Goal: Task Accomplishment & Management: Complete application form

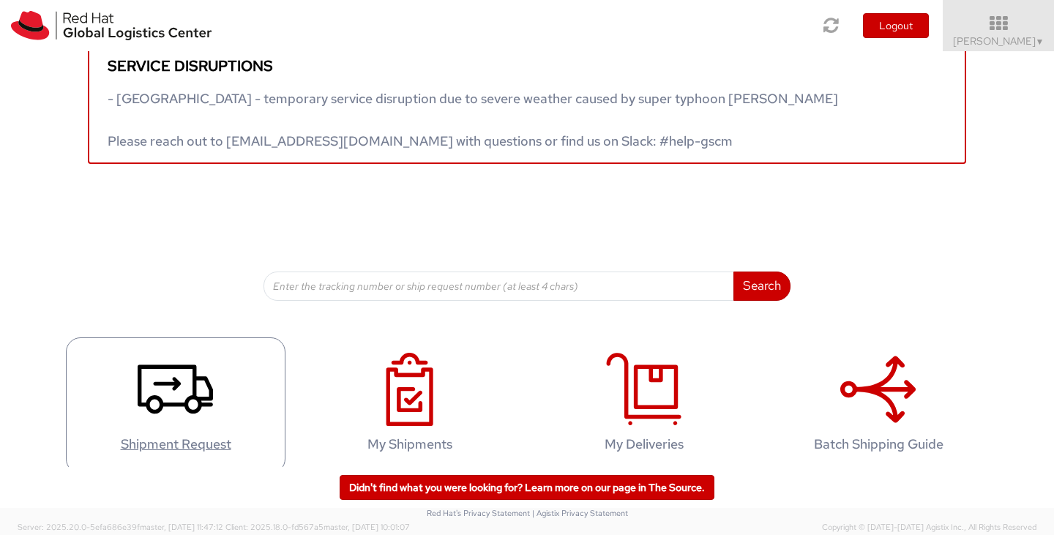
scroll to position [41, 0]
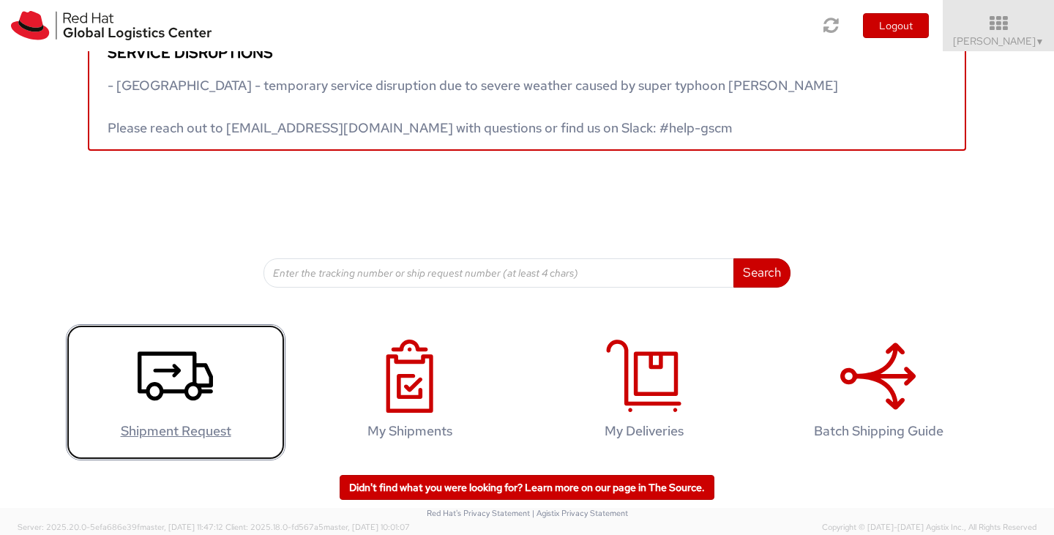
click at [173, 394] on icon at bounding box center [175, 376] width 75 height 73
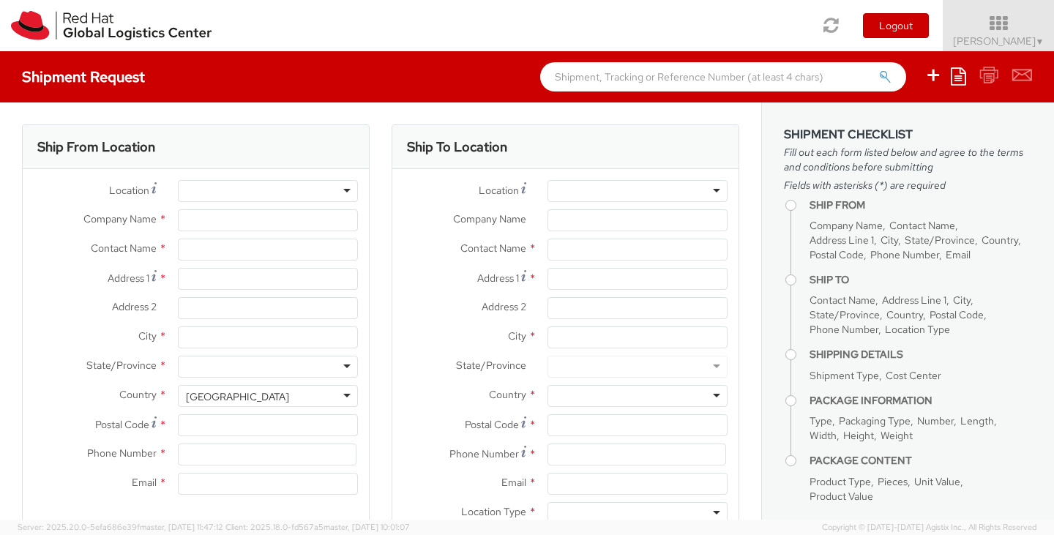
select select "775"
select select
type input "Red Hat, Inc."
type input "[PERSON_NAME]"
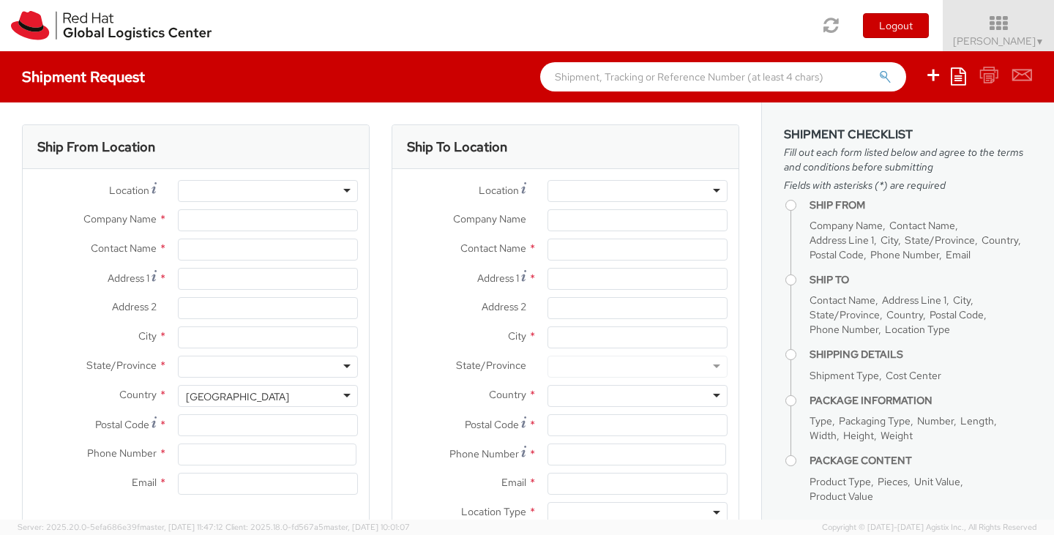
type input "[STREET_ADDRESS]"
type input "RALEIGH"
type input "27601"
type input "[PHONE_NUMBER]"
type input "[EMAIL_ADDRESS][DOMAIN_NAME]"
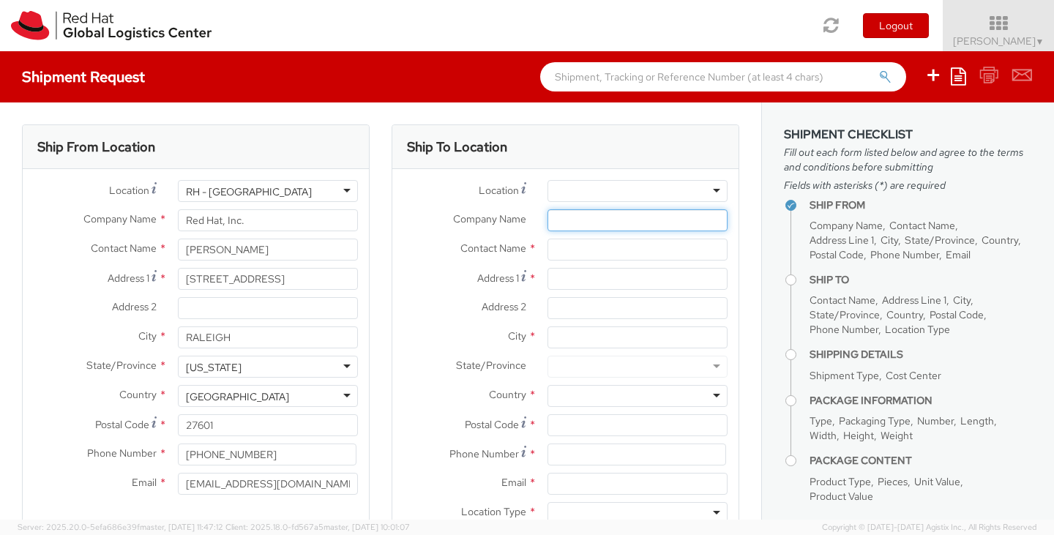
click at [572, 218] on input "Company Name *" at bounding box center [638, 220] width 180 height 22
type input "[PERSON_NAME] LLP"
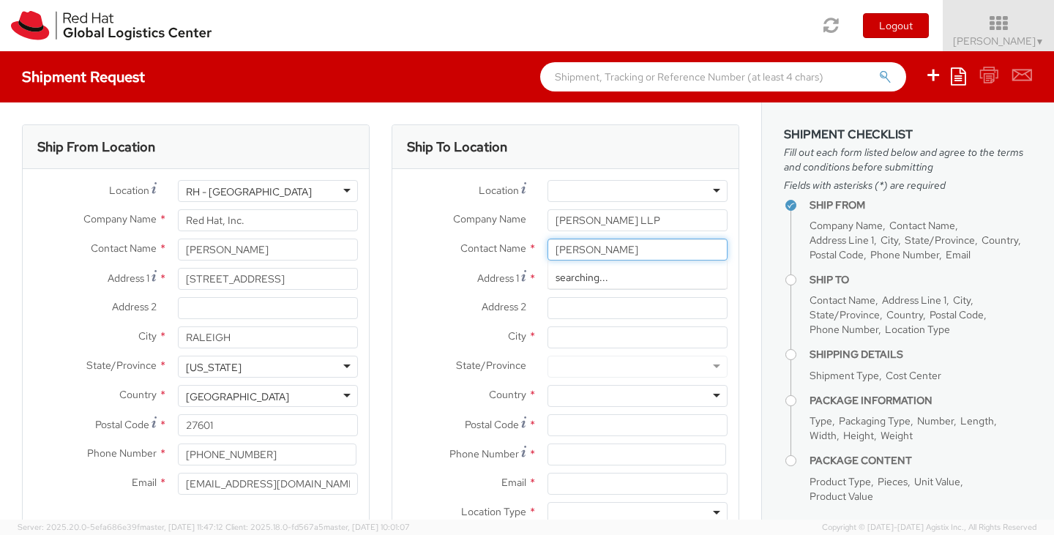
type input "[PERSON_NAME]"
type input "70 [PERSON_NAME] Quay"
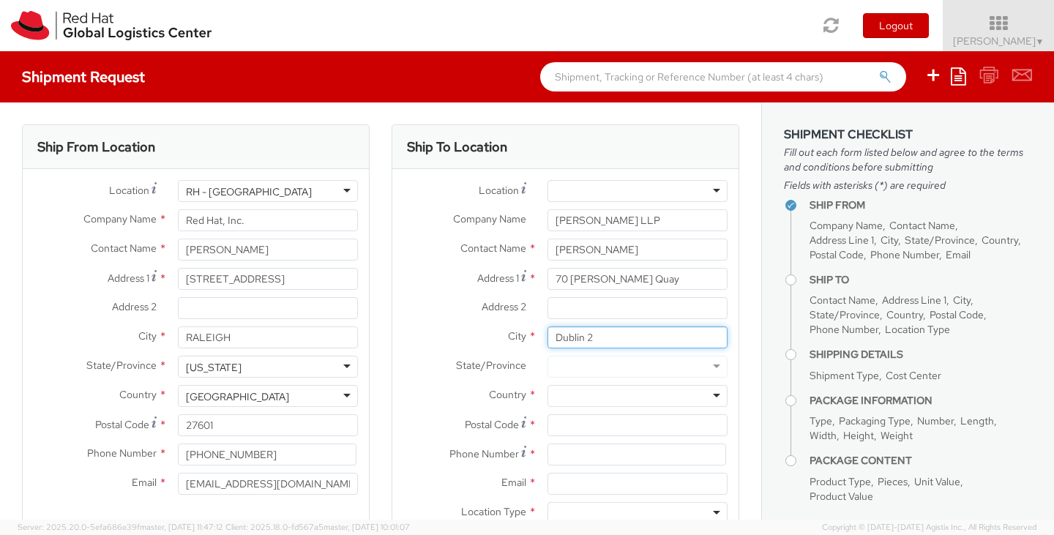
type input "Dublin 2"
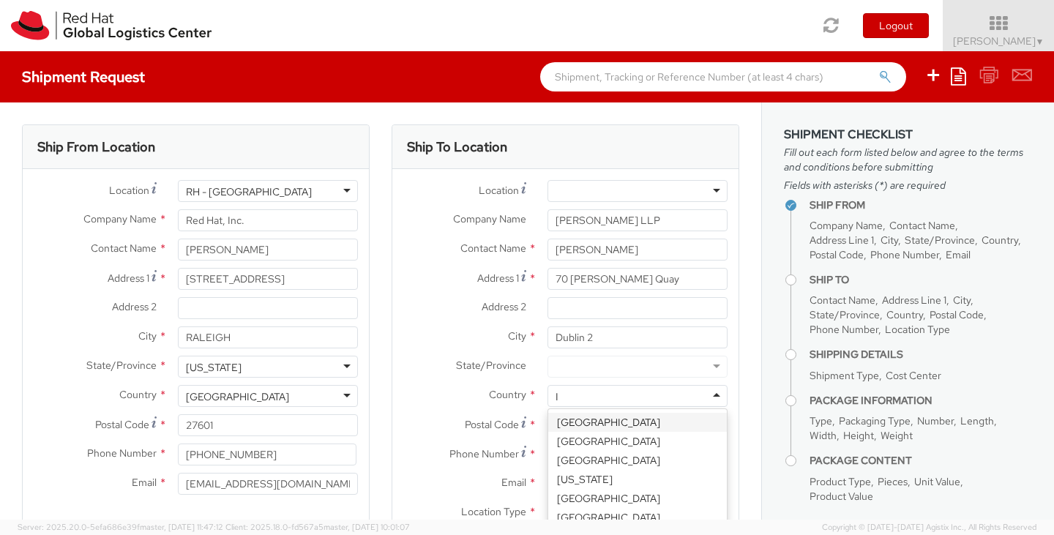
scroll to position [1654, 0]
type input "Ire"
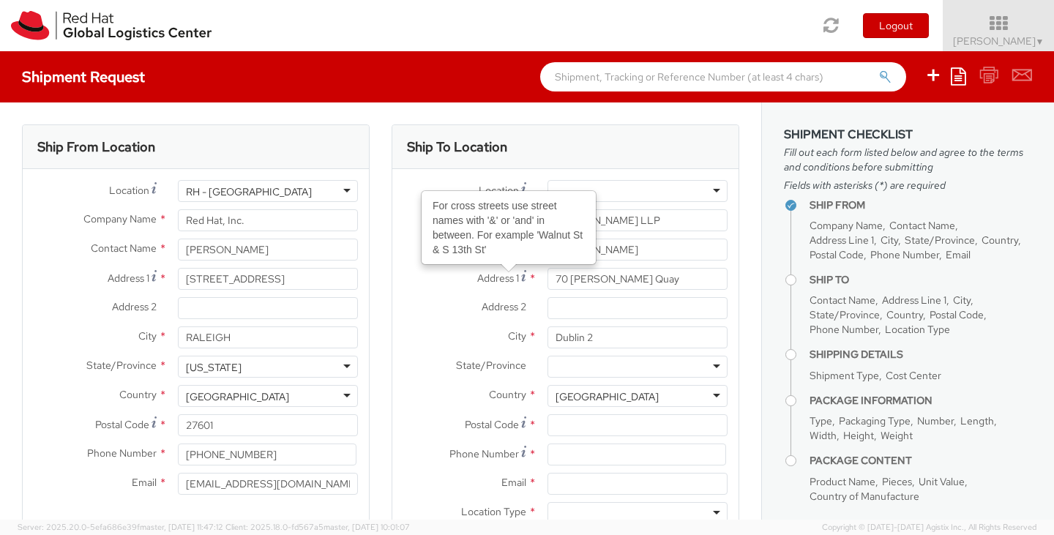
scroll to position [0, 0]
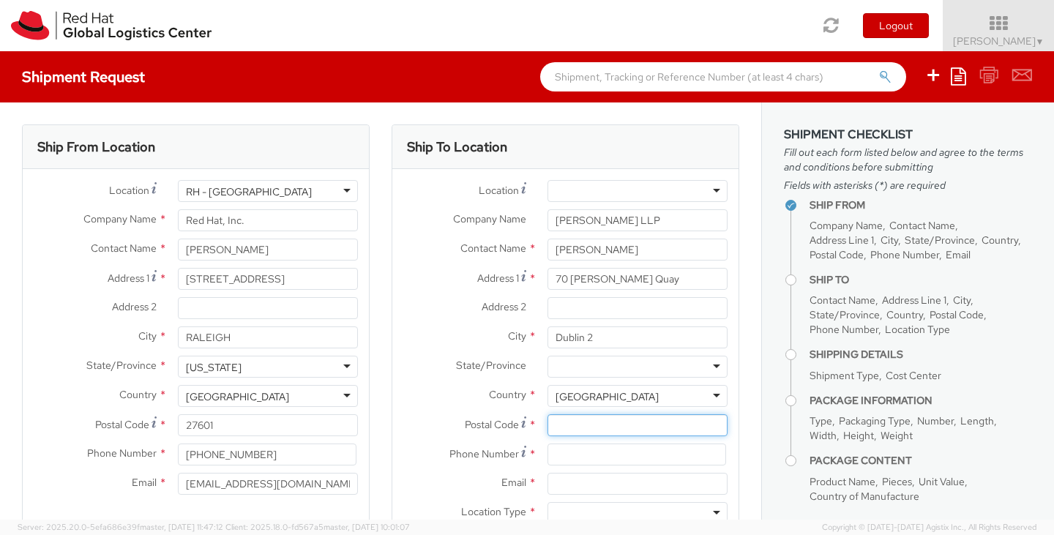
click at [575, 430] on input "Postal Code *" at bounding box center [638, 425] width 180 height 22
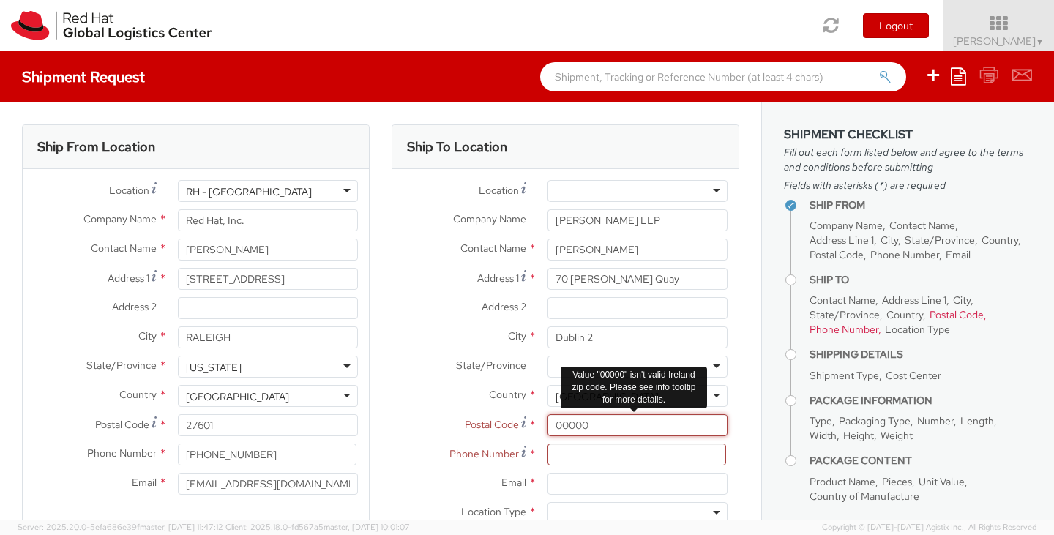
click at [597, 428] on input "00000" at bounding box center [638, 425] width 180 height 22
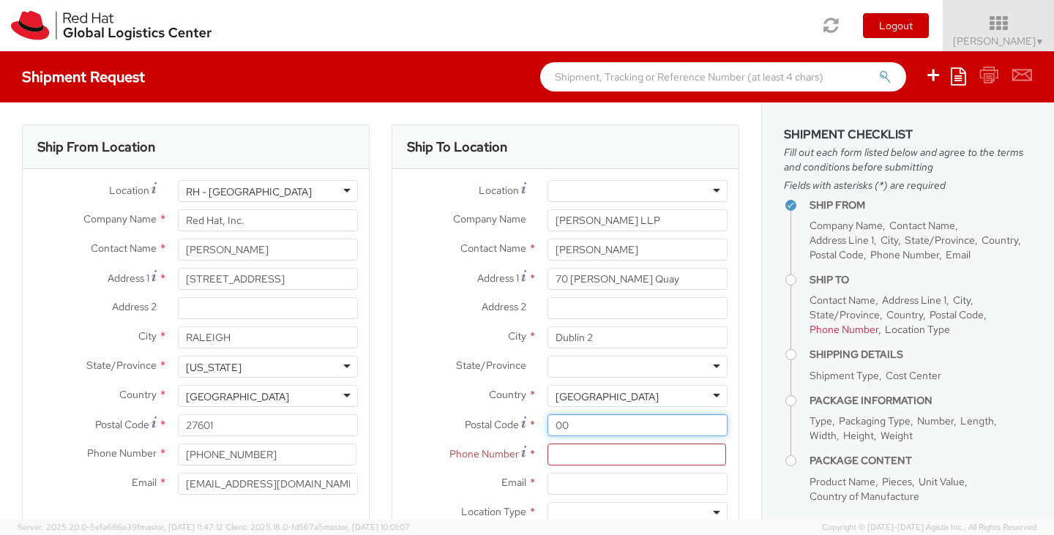
type input "0"
paste input "D02 R296"
type input "D02 R296"
click at [587, 452] on input at bounding box center [637, 455] width 179 height 22
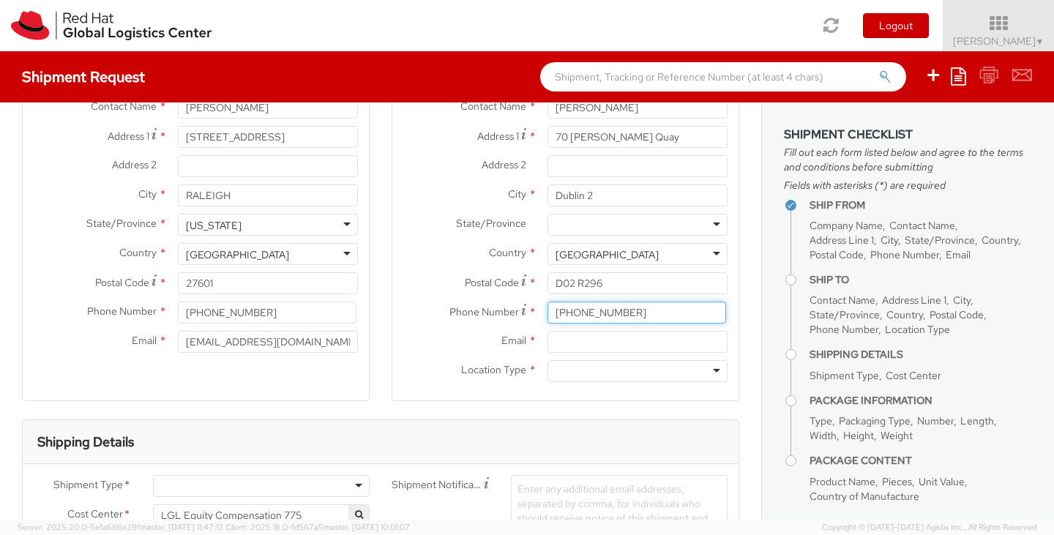
scroll to position [146, 0]
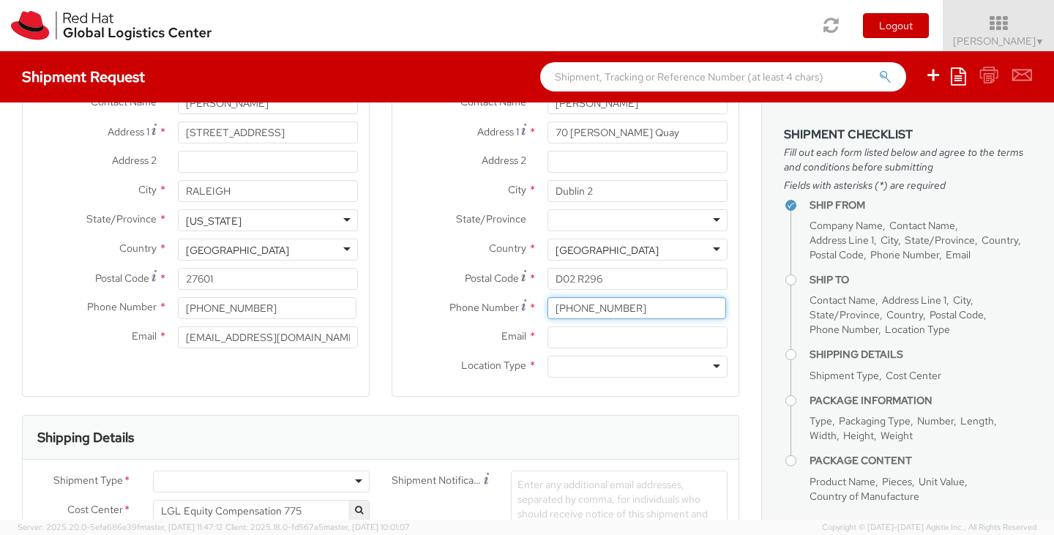
type input "[PHONE_NUMBER]"
click at [565, 332] on input "Email *" at bounding box center [638, 338] width 180 height 22
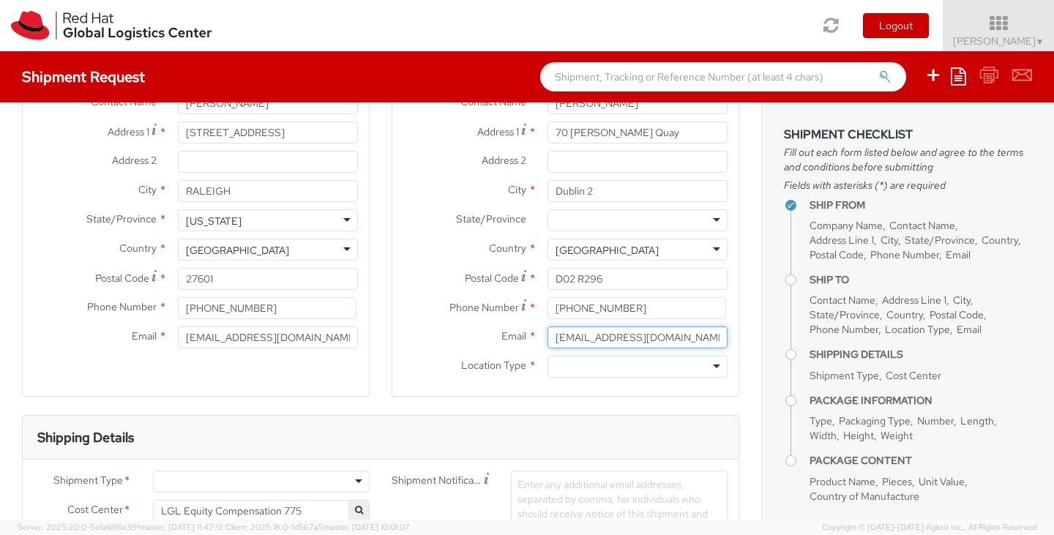
type input "[EMAIL_ADDRESS][DOMAIN_NAME]"
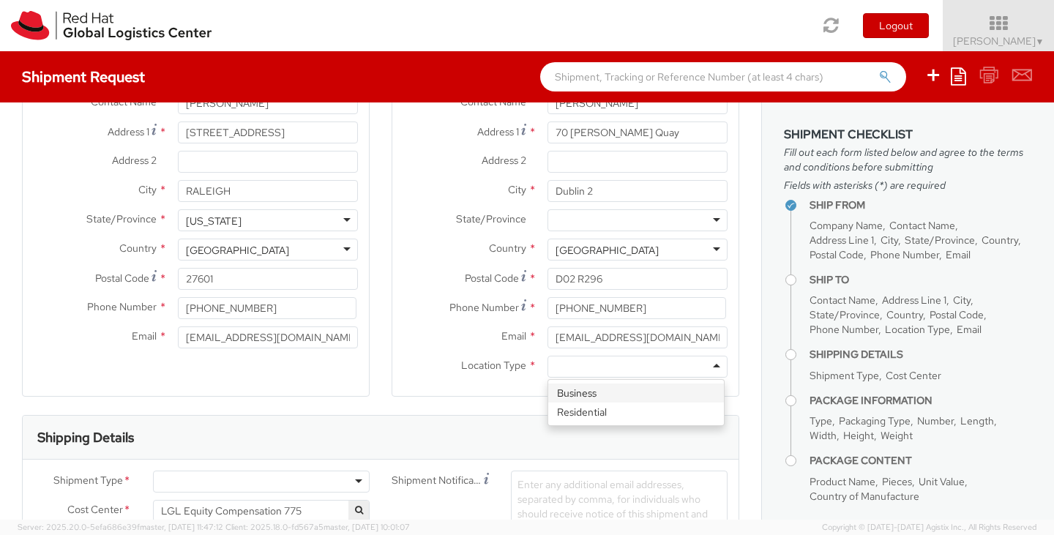
click at [712, 363] on div at bounding box center [638, 367] width 180 height 22
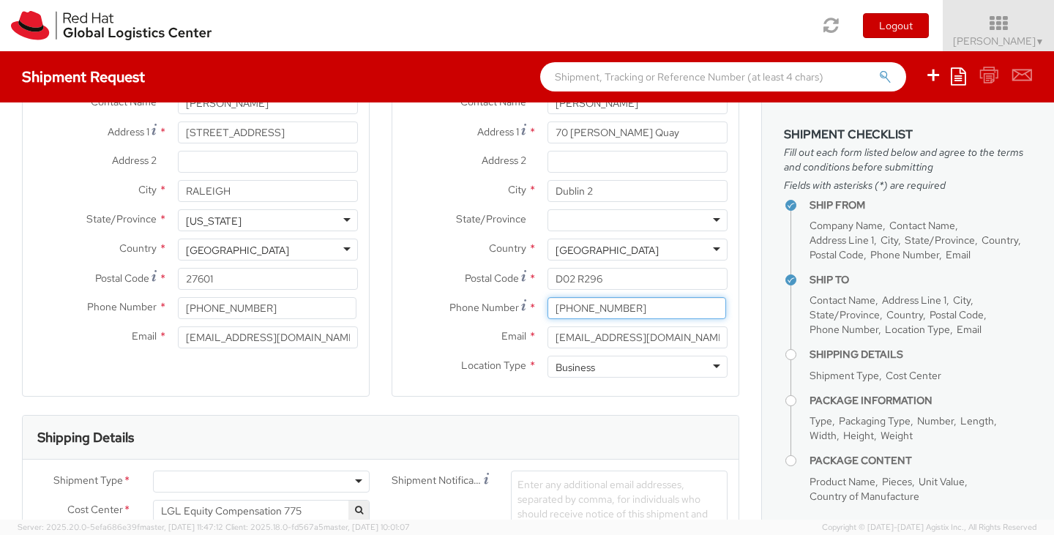
click at [571, 307] on input "[PHONE_NUMBER]" at bounding box center [637, 308] width 179 height 22
type input "[PHONE_NUMBER]"
click at [510, 408] on div "Ship To Location Location * [GEOGRAPHIC_DATA] - [GEOGRAPHIC_DATA] - [GEOGRAPHIC…" at bounding box center [566, 196] width 348 height 437
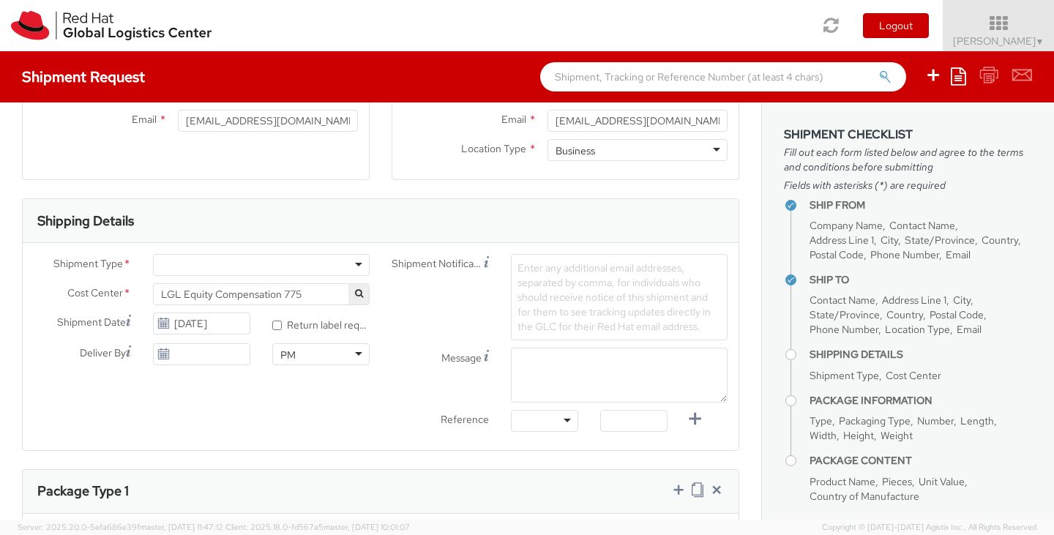
scroll to position [366, 0]
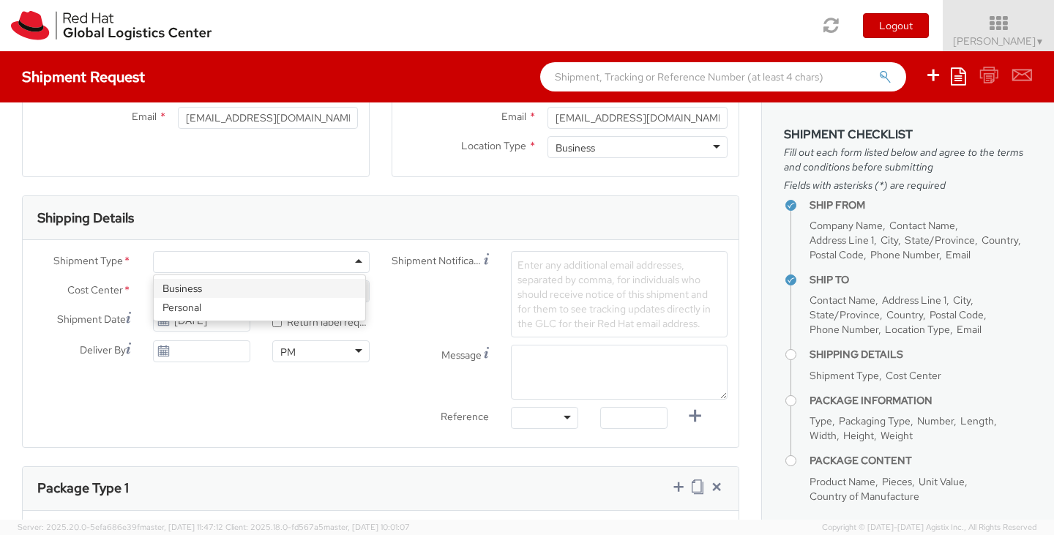
click at [359, 257] on div at bounding box center [261, 262] width 217 height 22
click at [217, 353] on input "[DATE]" at bounding box center [201, 352] width 97 height 22
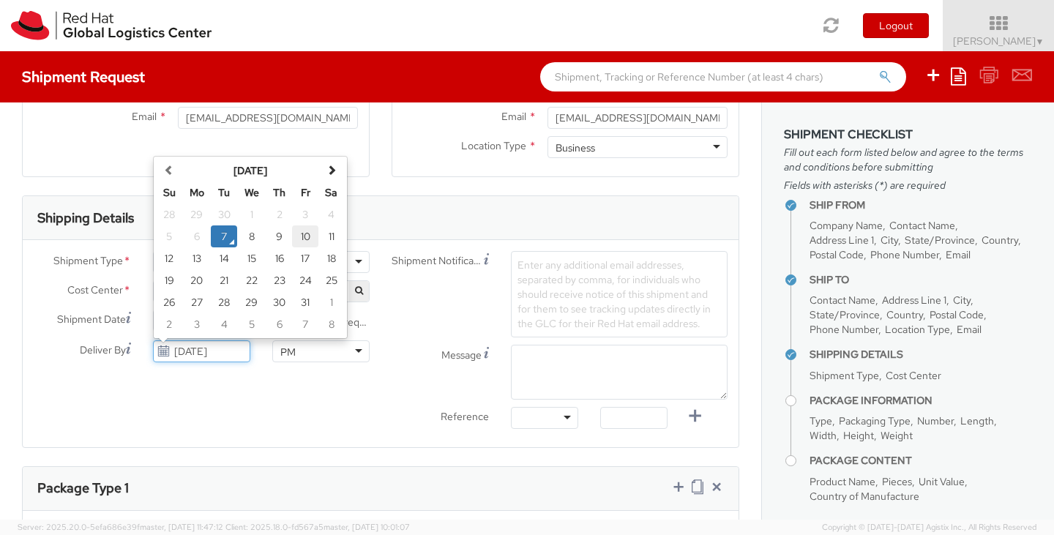
click at [302, 234] on td "10" at bounding box center [305, 237] width 26 height 22
type input "[DATE]"
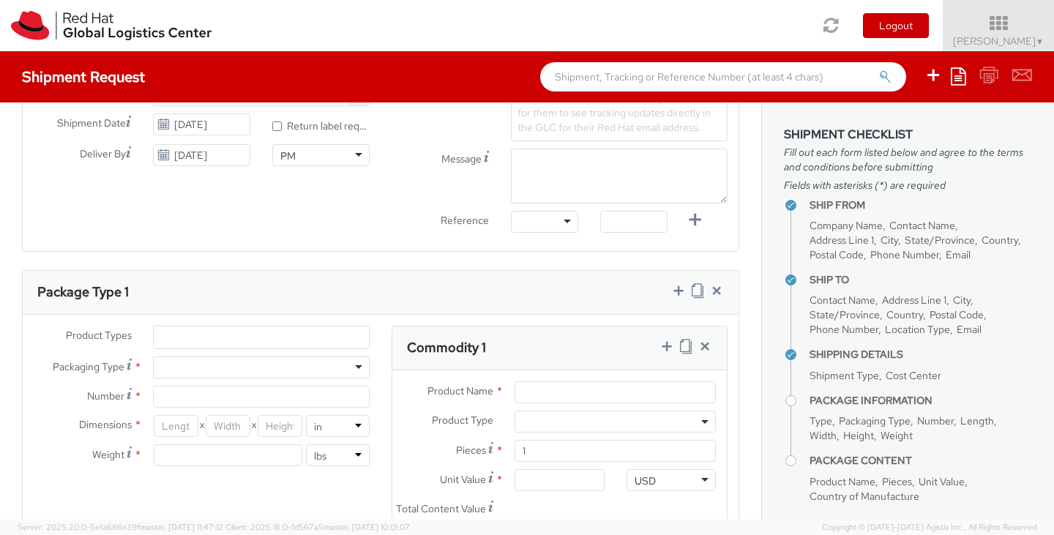
scroll to position [586, 0]
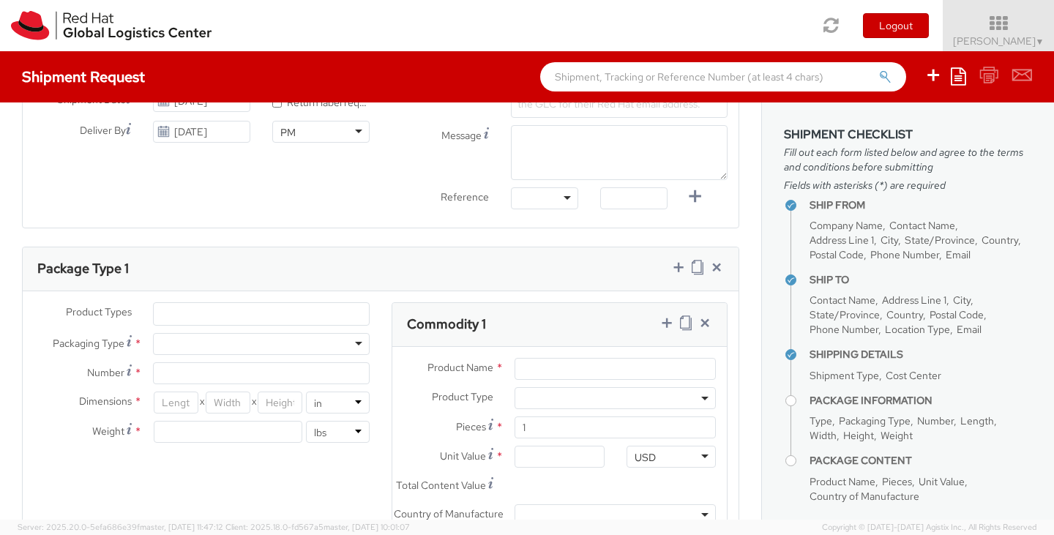
click at [338, 308] on ul at bounding box center [261, 314] width 215 height 22
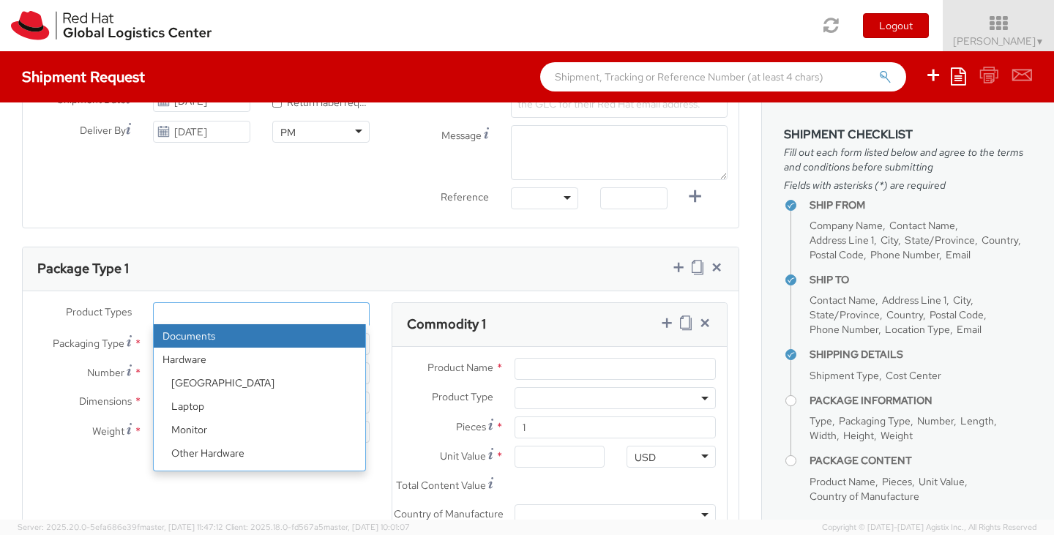
select select "DOCUMENT"
type input "Documents"
select select "DOCUMENT"
type input "1.00"
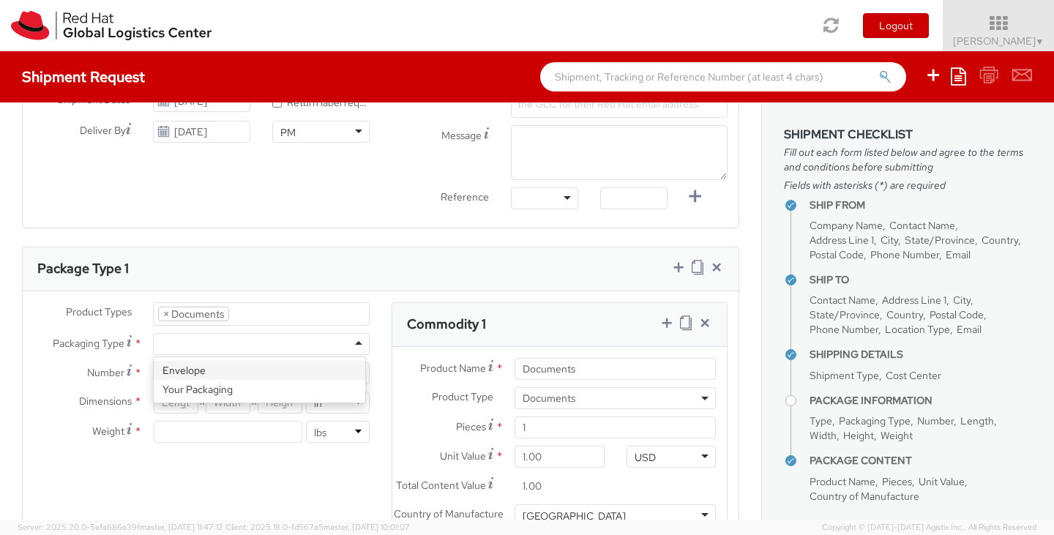
click at [351, 341] on div at bounding box center [261, 344] width 217 height 22
type input "1"
type input "9.5"
type input "12.5"
type input "0.25"
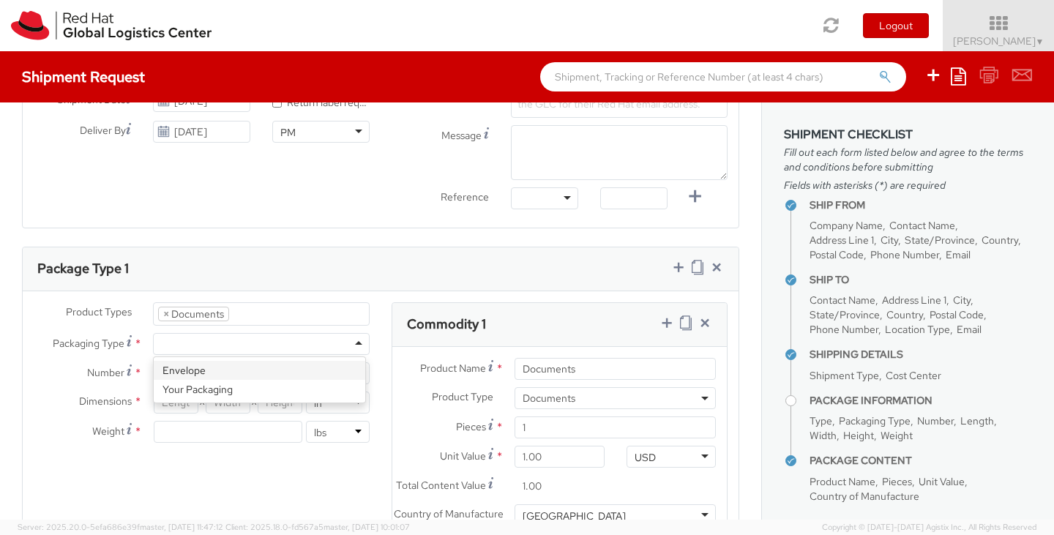
type input "1"
click at [177, 428] on input "1" at bounding box center [228, 432] width 149 height 22
type input "1"
click at [212, 468] on div "Product Types * Documents Docking Station Laptop Monitor Other Hardware Server …" at bounding box center [381, 462] width 716 height 321
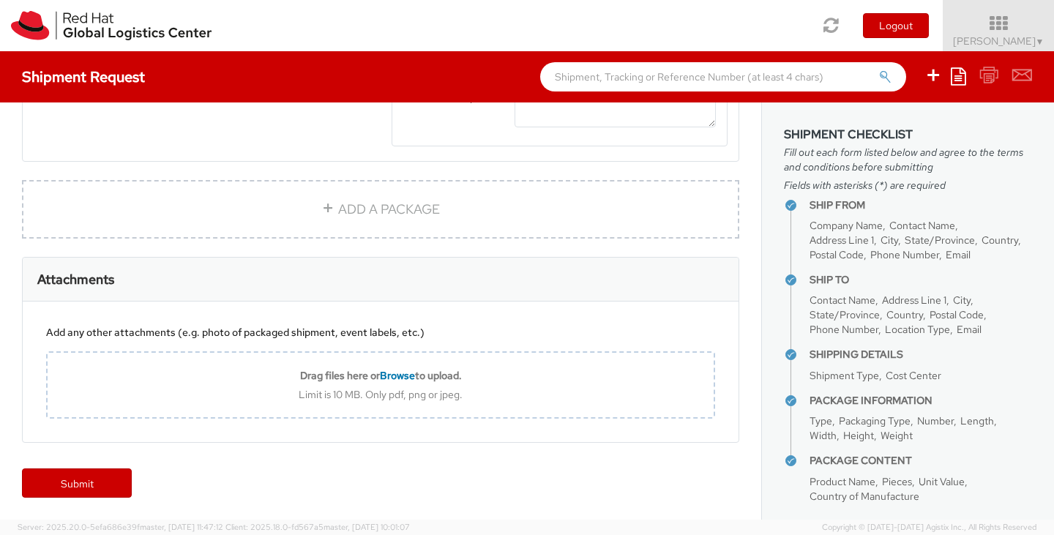
scroll to position [1053, 0]
click at [75, 484] on link "Submit" at bounding box center [77, 483] width 110 height 29
